Goal: Navigation & Orientation: Find specific page/section

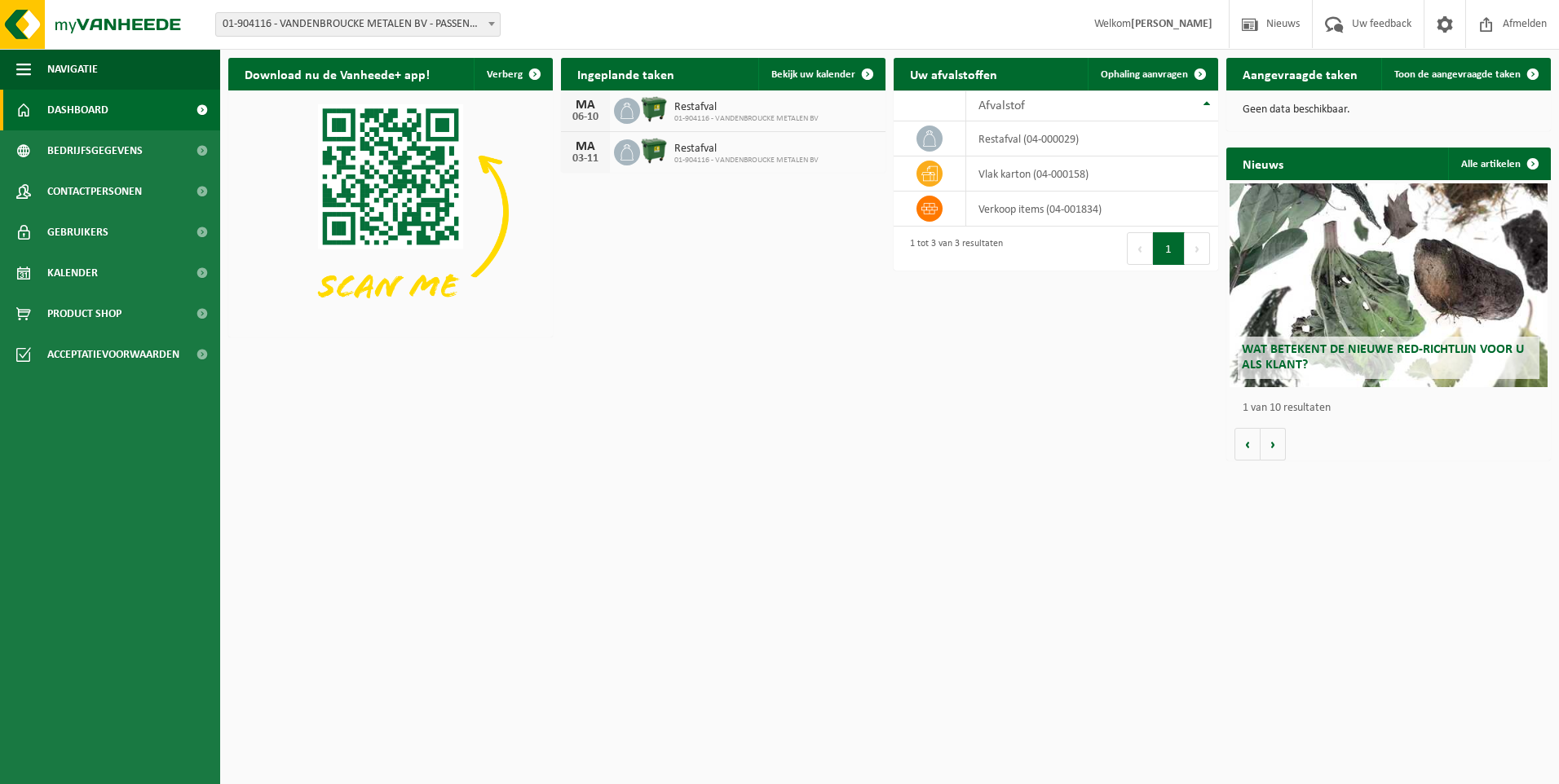
click at [488, 29] on span at bounding box center [491, 24] width 17 height 21
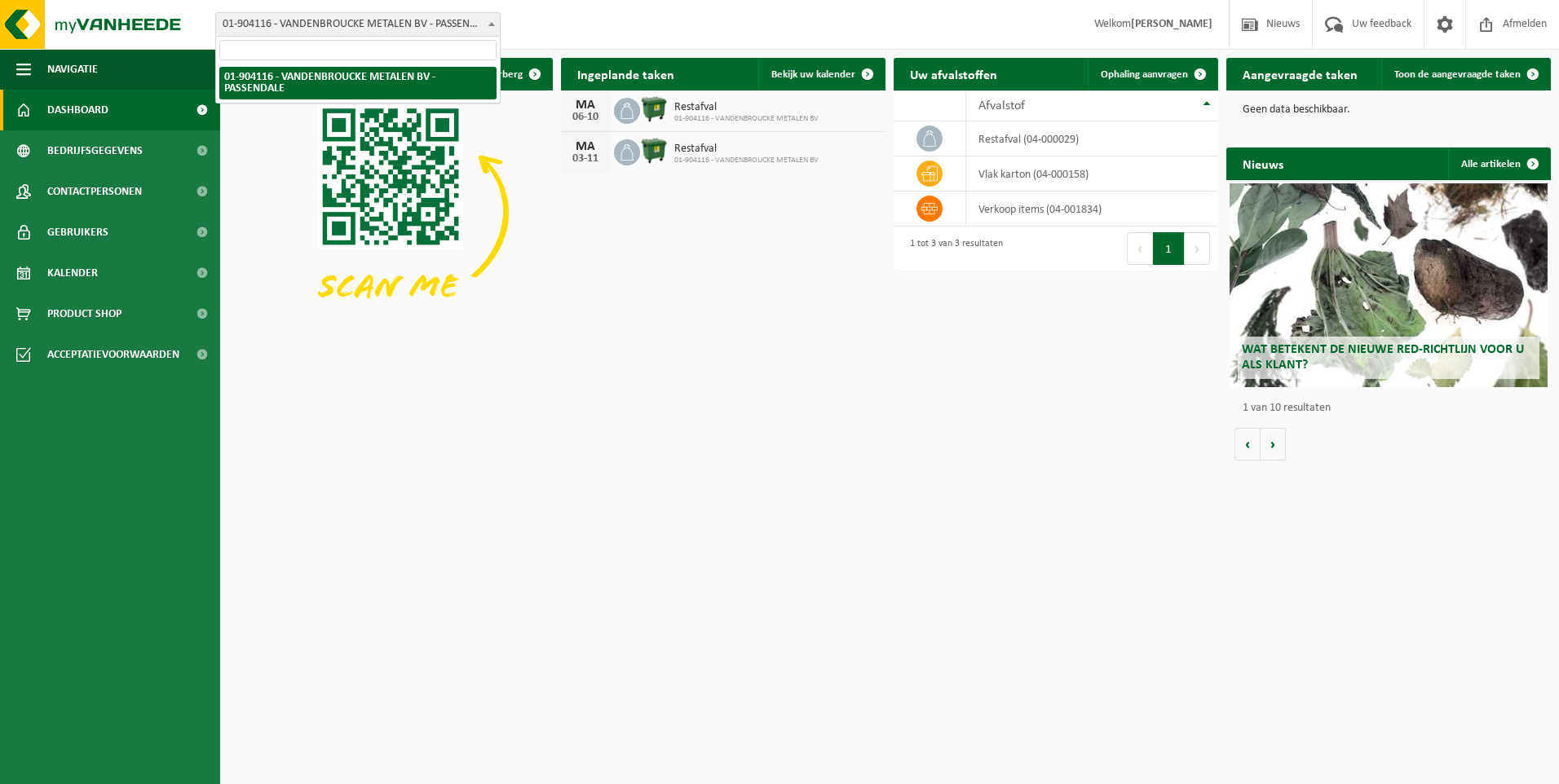
click at [488, 29] on span at bounding box center [491, 24] width 17 height 21
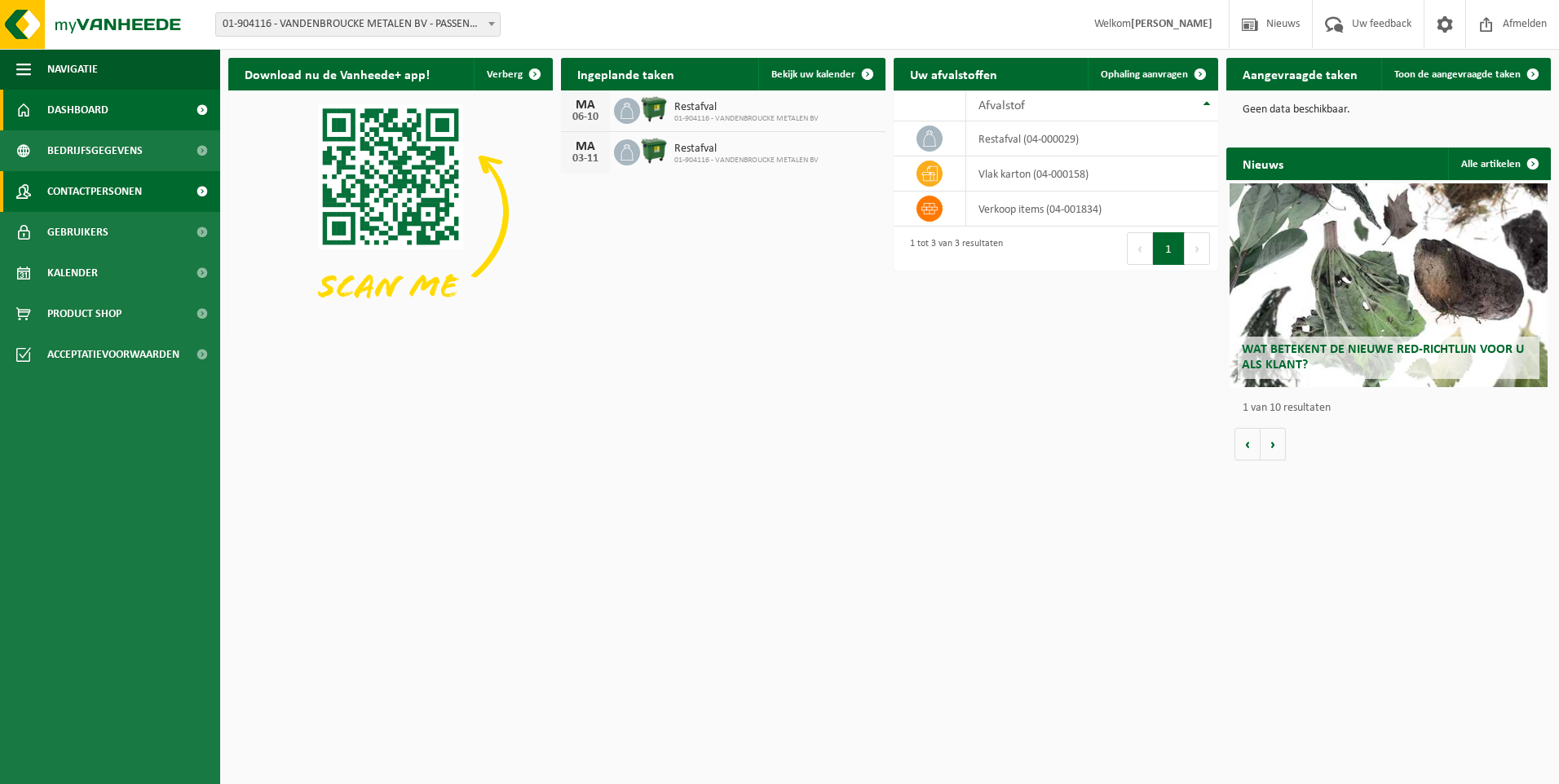
click at [96, 195] on span "Contactpersonen" at bounding box center [94, 191] width 94 height 41
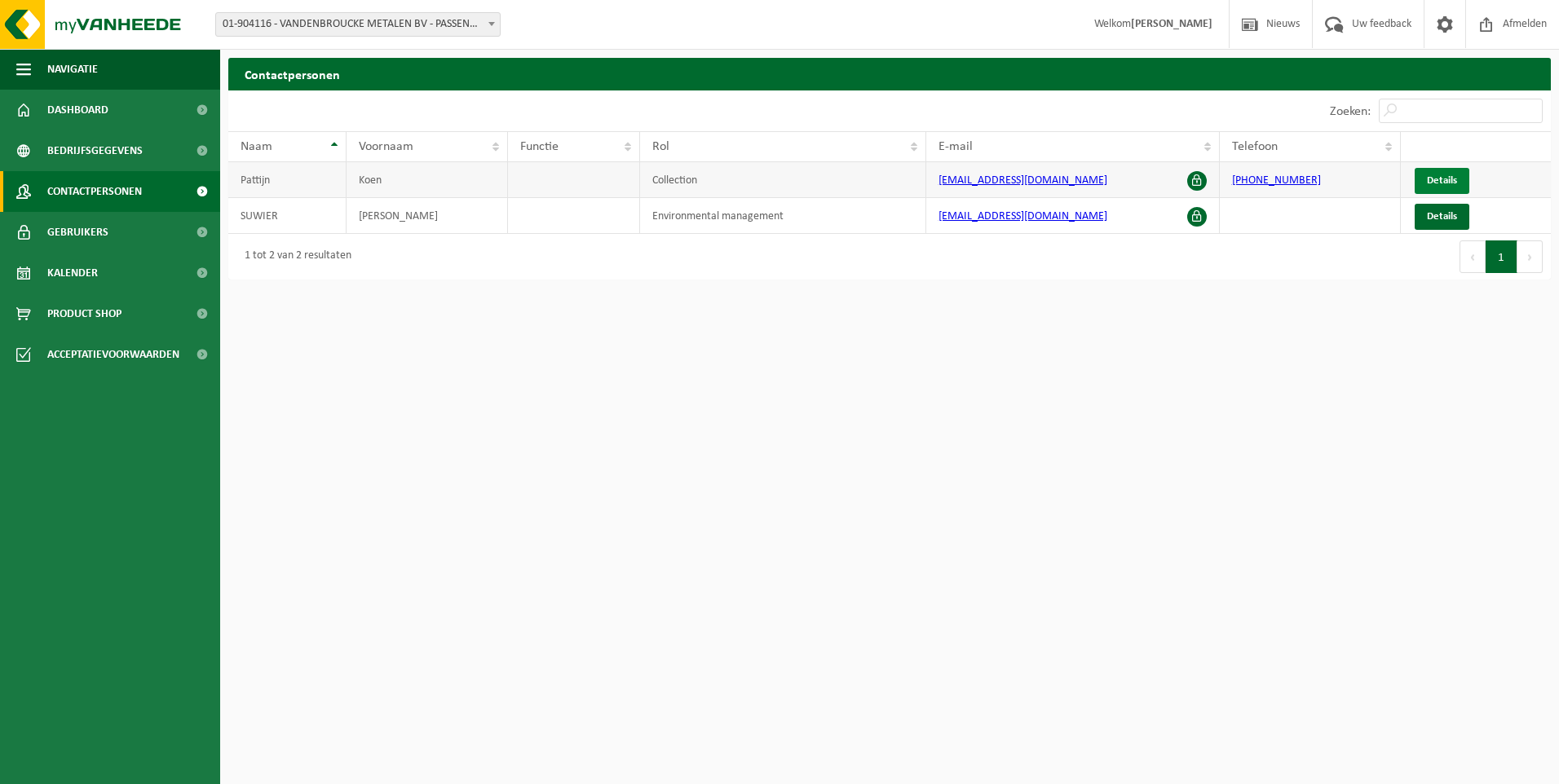
click at [1446, 180] on span "Details" at bounding box center [1442, 180] width 31 height 10
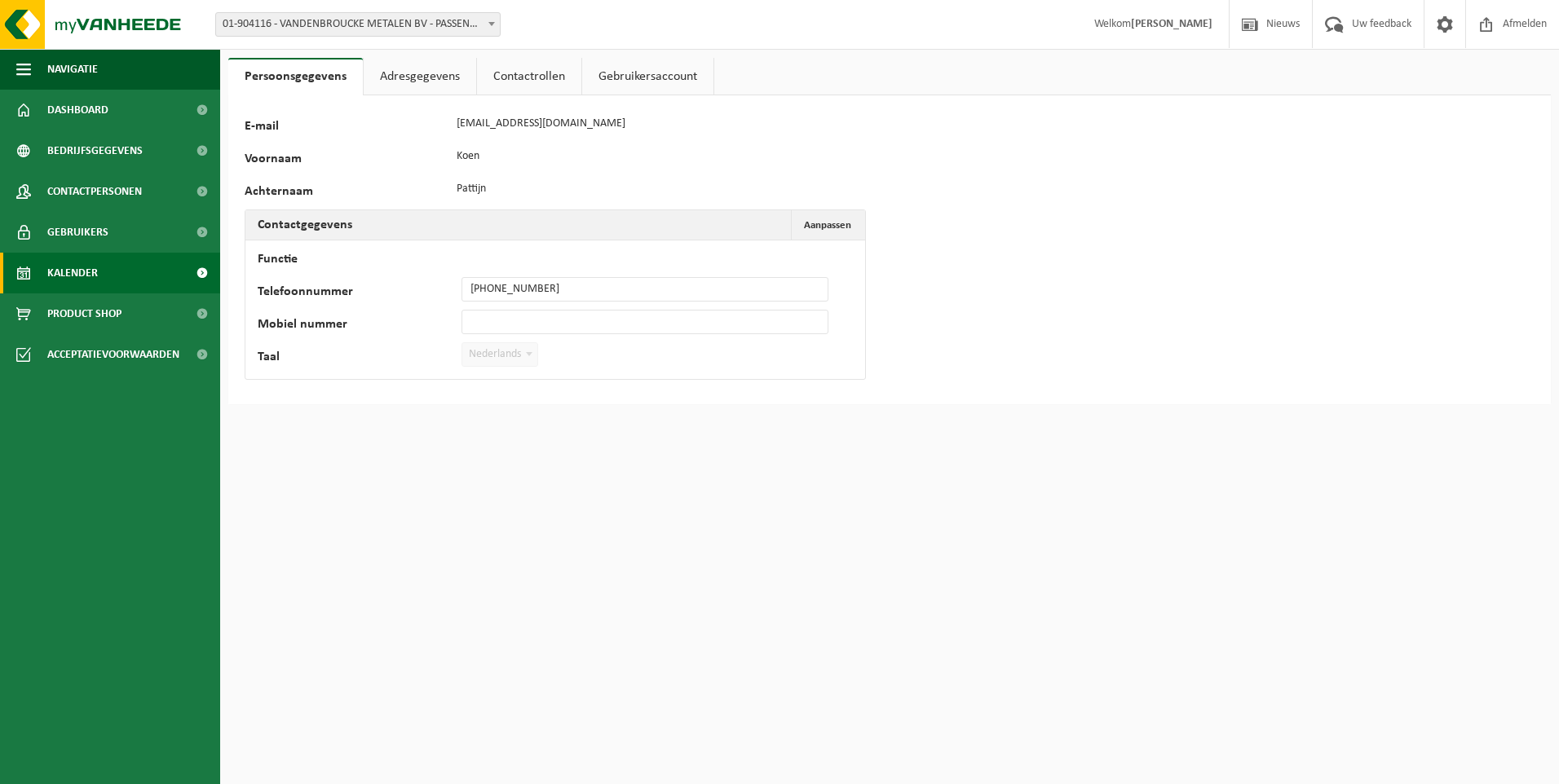
click at [75, 272] on span "Kalender" at bounding box center [73, 273] width 51 height 41
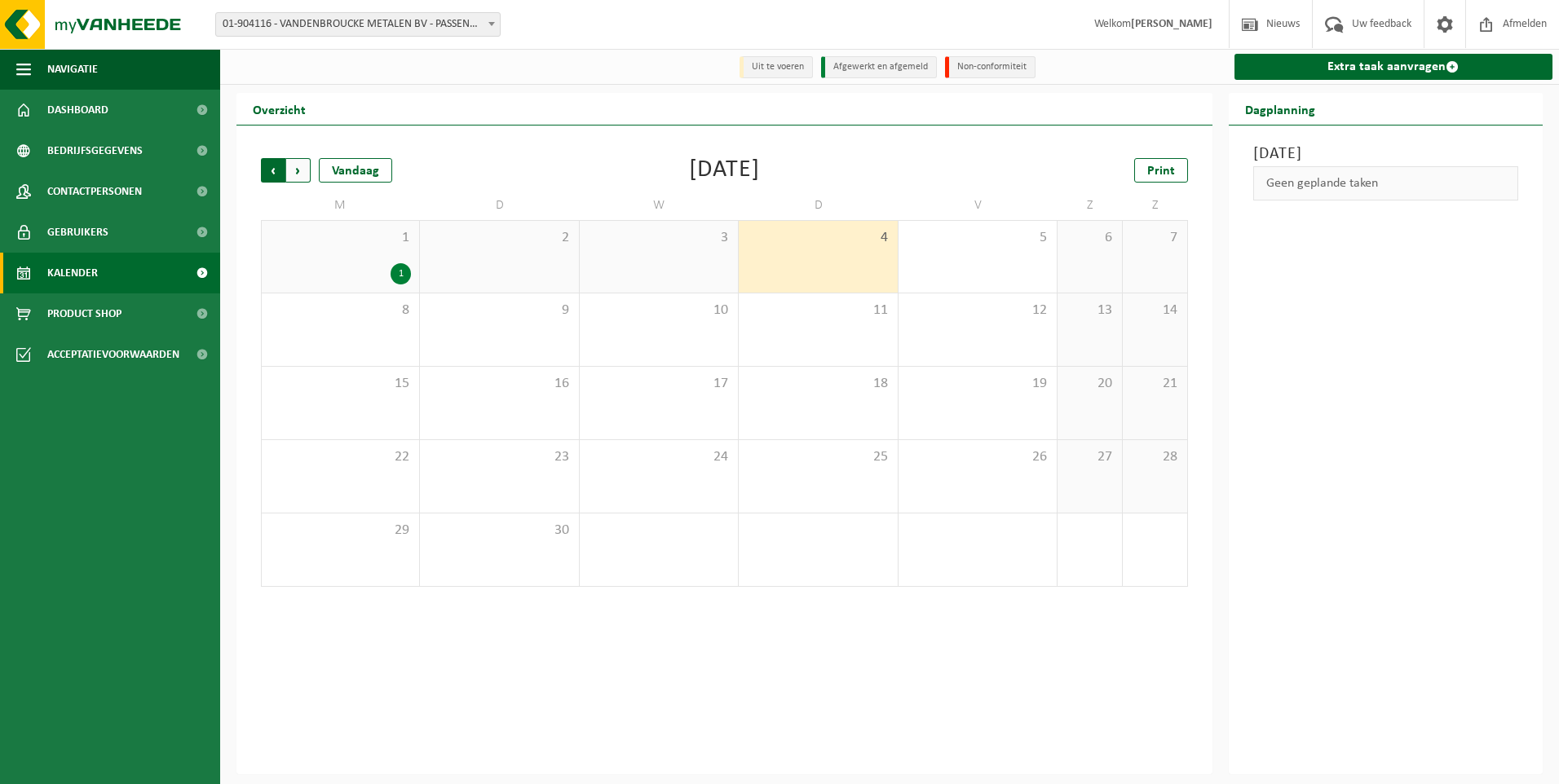
click at [296, 174] on span "Volgende" at bounding box center [298, 170] width 24 height 24
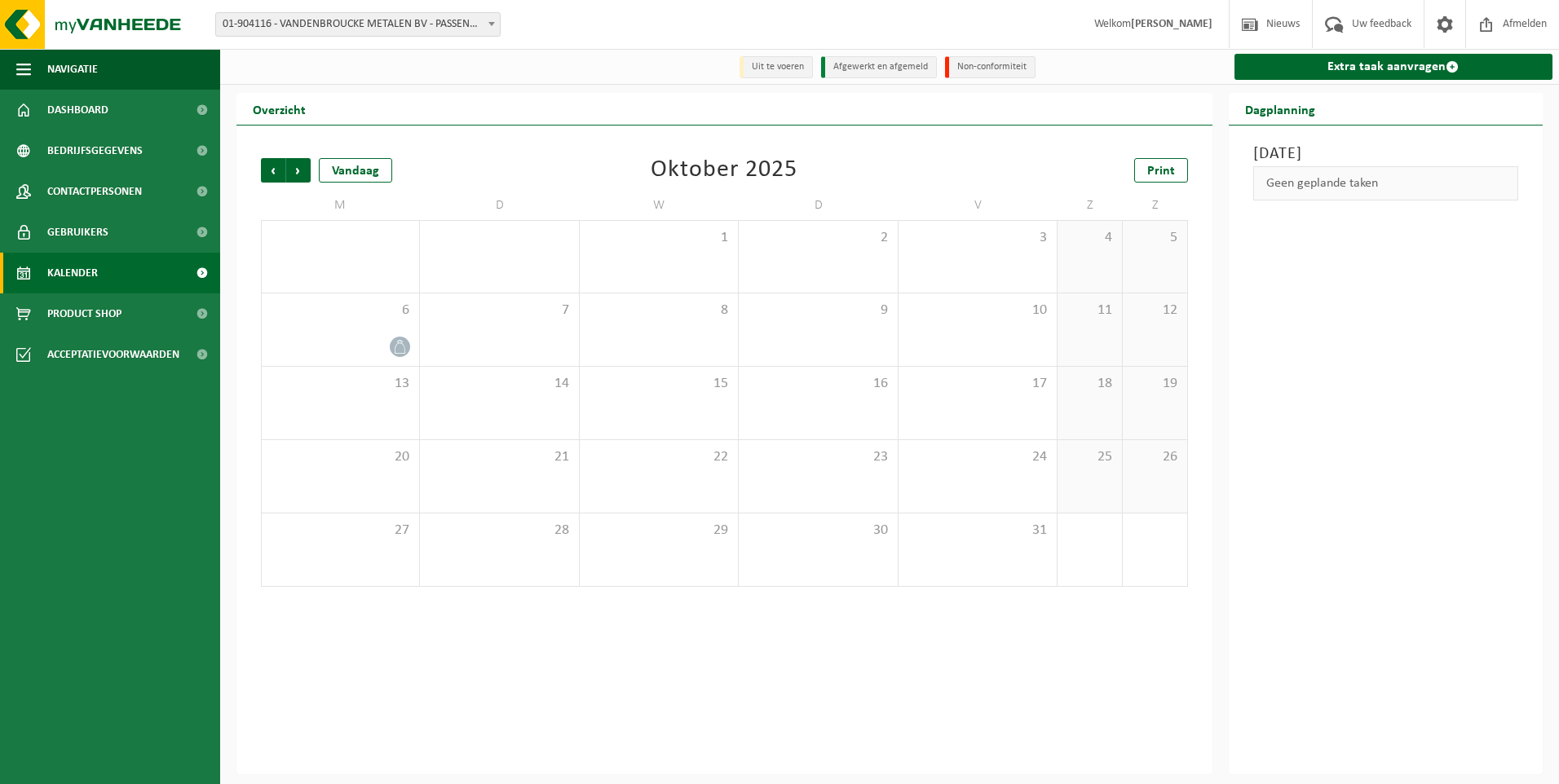
click at [296, 176] on span "Volgende" at bounding box center [298, 170] width 24 height 24
click at [279, 174] on span "Vorige" at bounding box center [273, 170] width 24 height 24
click at [296, 172] on span "Volgende" at bounding box center [298, 170] width 24 height 24
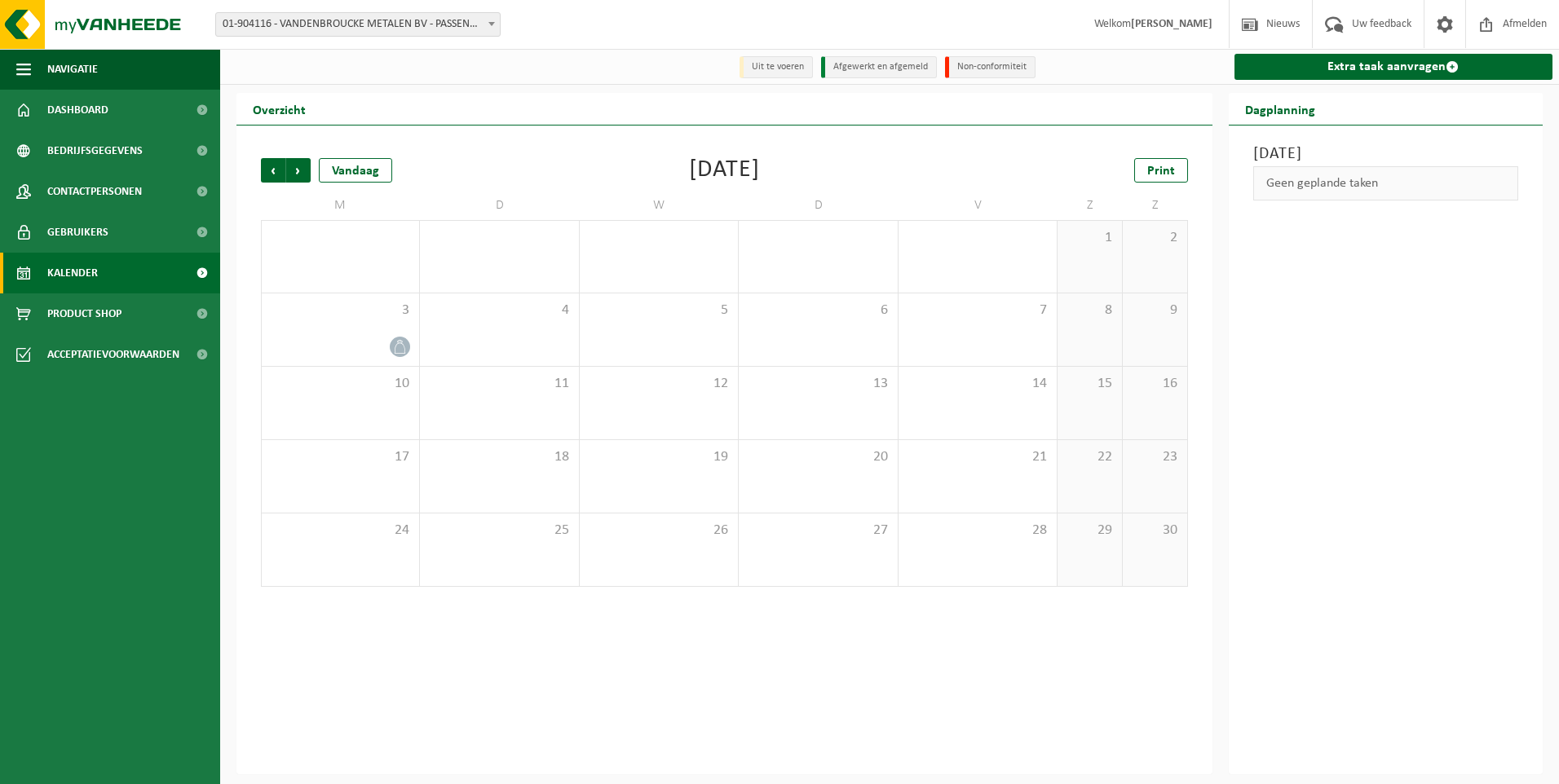
click at [296, 172] on span "Volgende" at bounding box center [298, 170] width 24 height 24
click at [274, 171] on span "Vorige" at bounding box center [273, 170] width 24 height 24
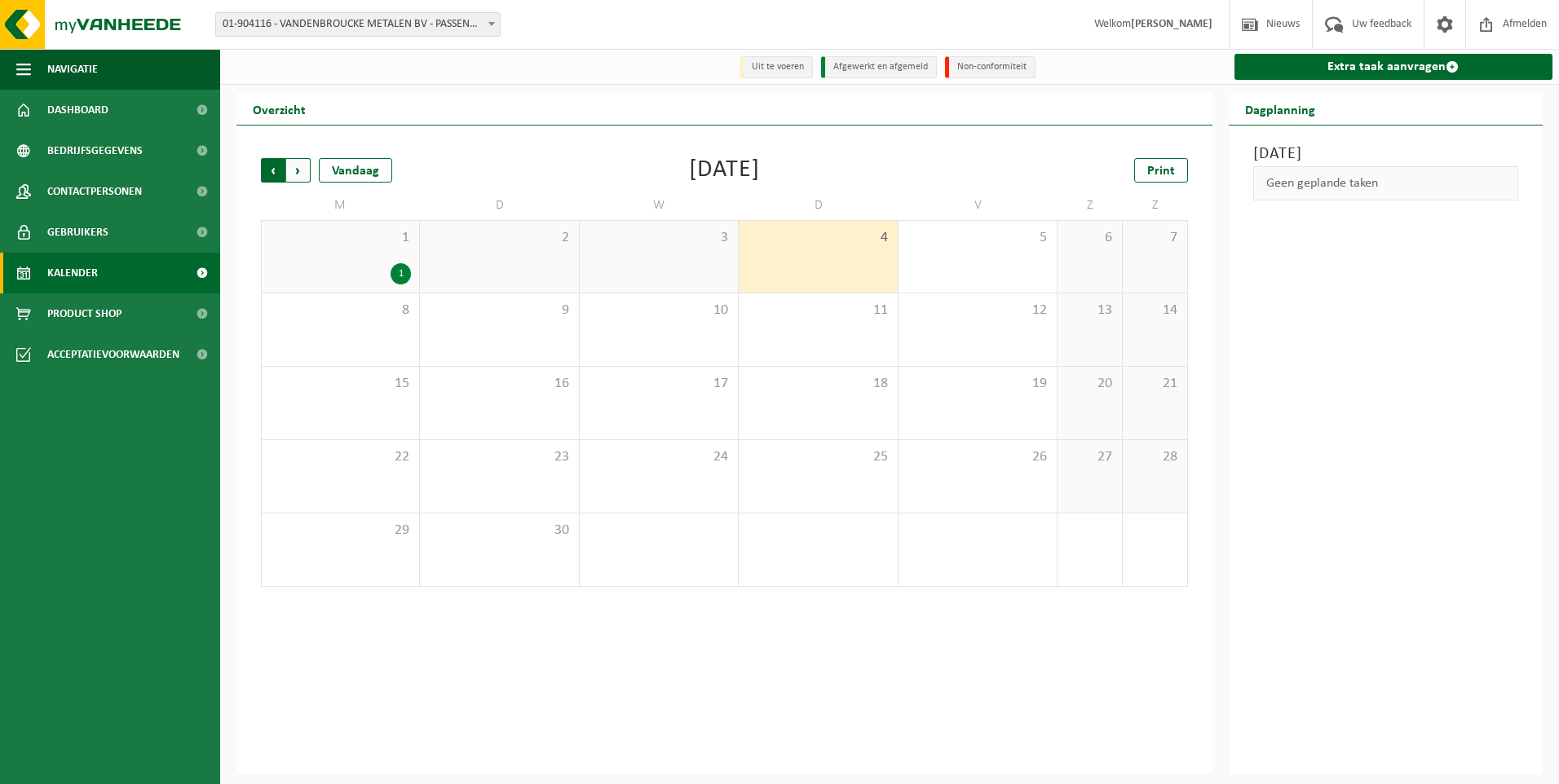
click at [296, 175] on span "Volgende" at bounding box center [298, 170] width 24 height 24
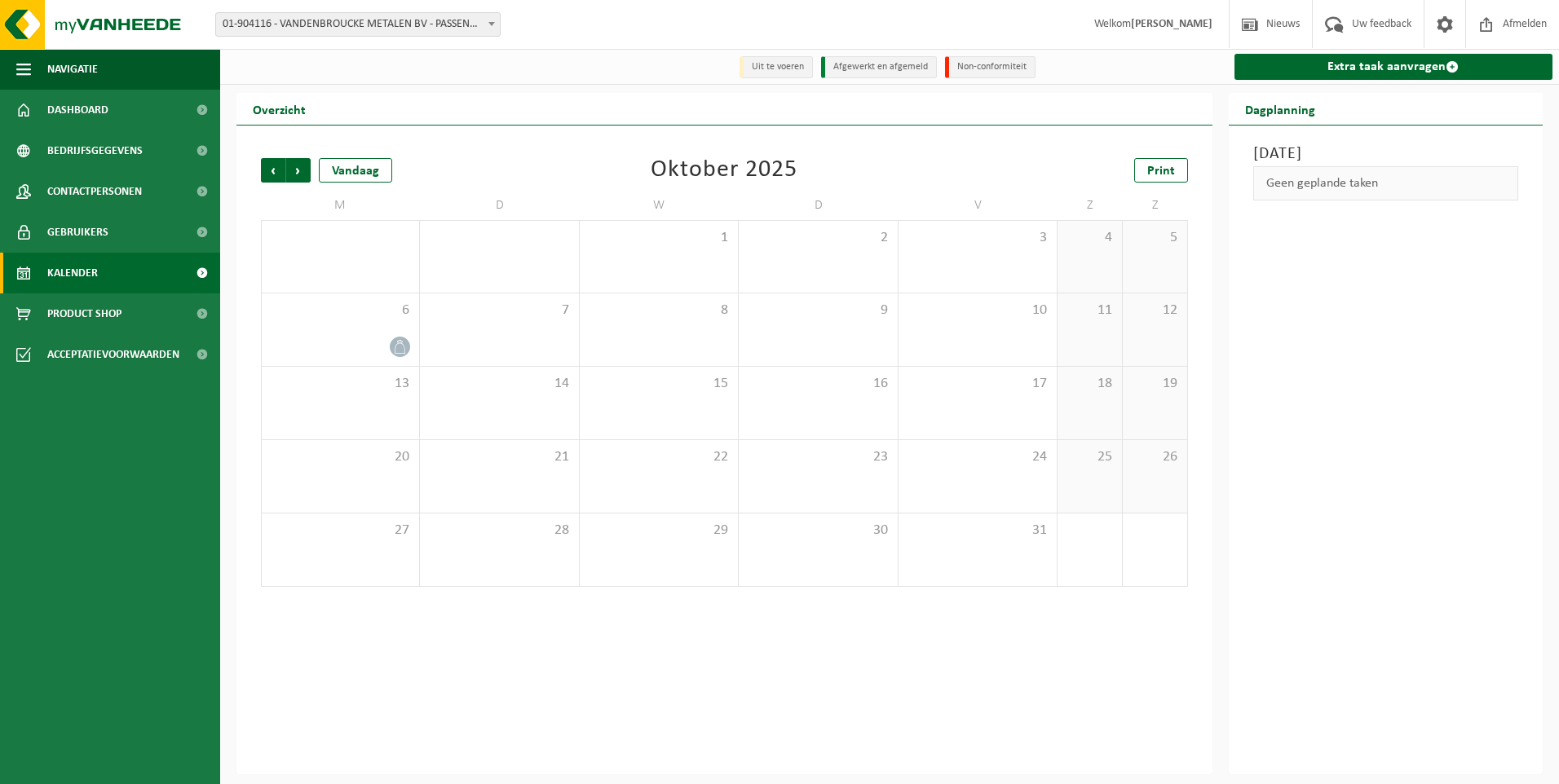
click at [296, 175] on span "Volgende" at bounding box center [298, 170] width 24 height 24
